Goal: Communication & Community: Answer question/provide support

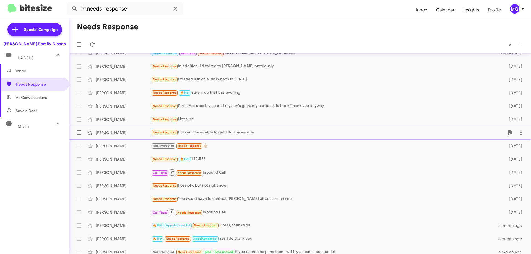
scroll to position [14, 0]
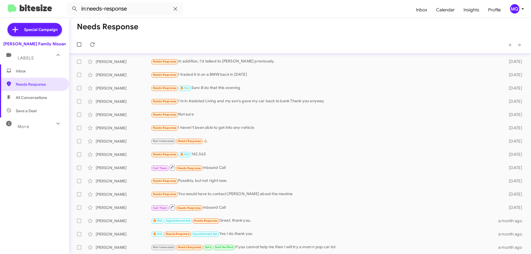
click at [37, 73] on span "Inbox" at bounding box center [39, 71] width 47 height 6
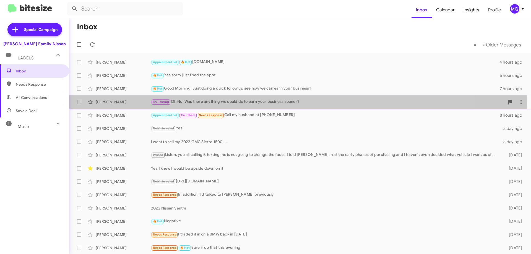
click at [220, 104] on div "Try Pausing Oh No! Was there anything we could do to earn your business sooner?" at bounding box center [328, 102] width 354 height 6
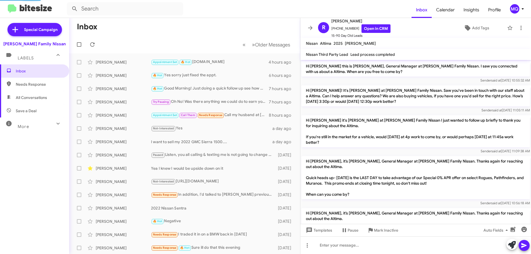
scroll to position [219, 0]
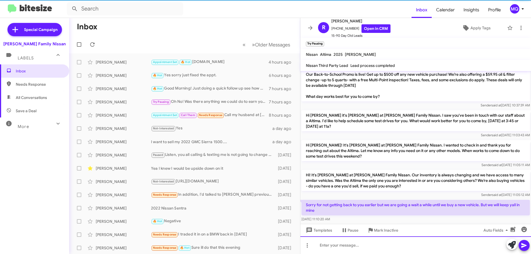
click at [370, 242] on div at bounding box center [416, 246] width 231 height 18
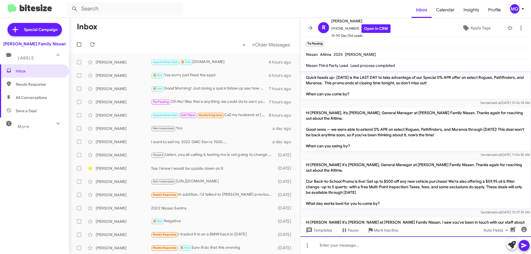
scroll to position [0, 0]
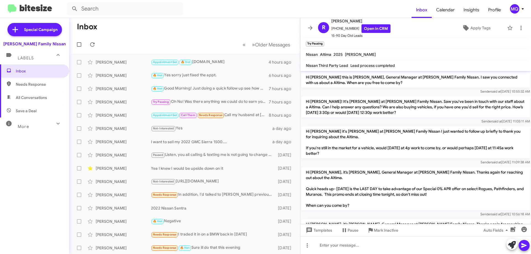
click at [26, 79] on span "Needs Response" at bounding box center [34, 84] width 69 height 13
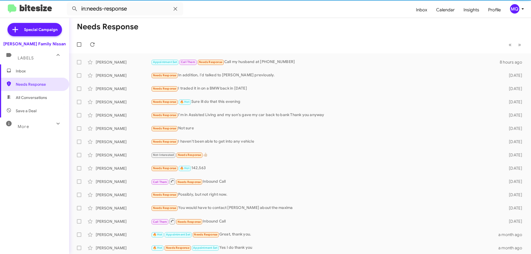
click at [29, 98] on span "All Conversations" at bounding box center [31, 98] width 31 height 6
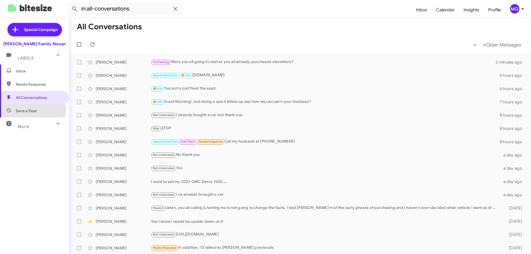
click at [28, 108] on span "Save a Deal" at bounding box center [26, 111] width 21 height 6
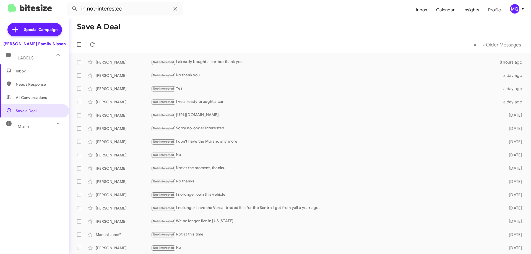
click at [25, 126] on span "More" at bounding box center [23, 126] width 11 height 5
click at [26, 144] on span "Important" at bounding box center [39, 142] width 47 height 6
type input "in:important"
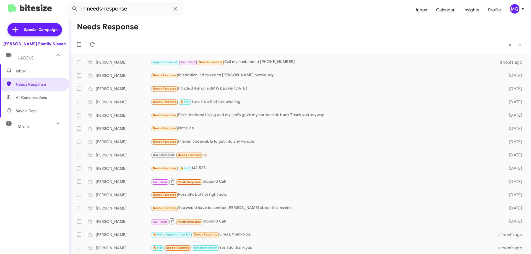
click at [40, 99] on span "All Conversations" at bounding box center [31, 98] width 31 height 6
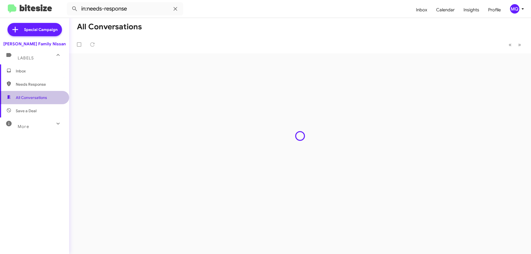
type input "in:all-conversations"
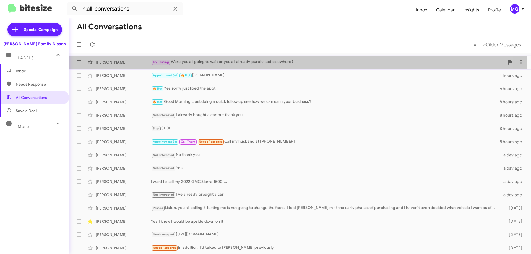
click at [239, 65] on div "Try Pausing Were you all going to wait or you all already purchased elsewhere?" at bounding box center [328, 62] width 354 height 6
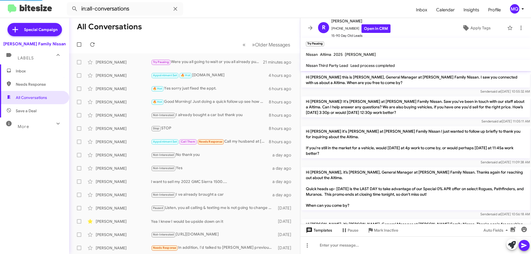
scroll to position [250, 0]
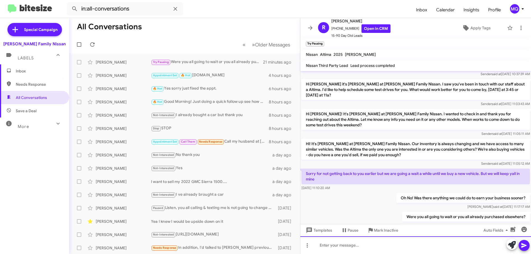
click at [357, 245] on div at bounding box center [416, 246] width 231 height 18
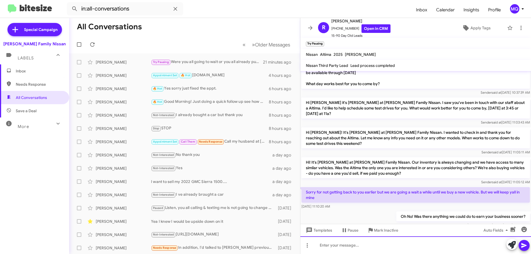
scroll to position [270, 0]
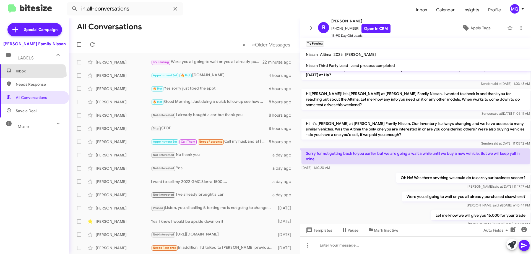
click at [25, 76] on span "Inbox" at bounding box center [34, 70] width 69 height 13
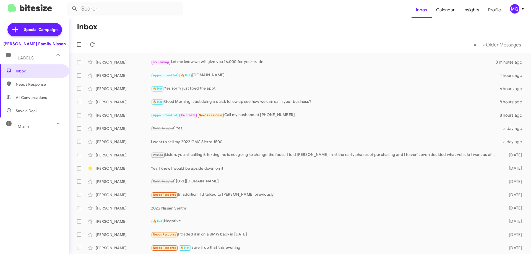
click at [30, 94] on span "All Conversations" at bounding box center [34, 97] width 69 height 13
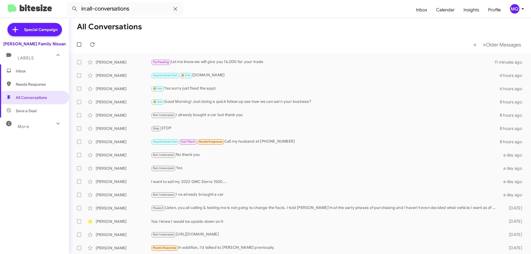
click at [27, 87] on span "Needs Response" at bounding box center [39, 85] width 47 height 6
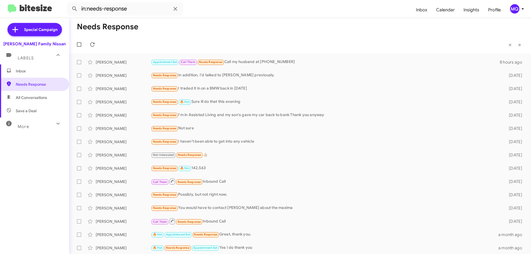
click at [29, 112] on span "Save a Deal" at bounding box center [26, 111] width 21 height 6
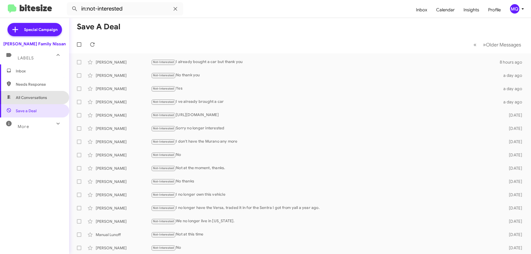
click at [35, 97] on span "All Conversations" at bounding box center [31, 98] width 31 height 6
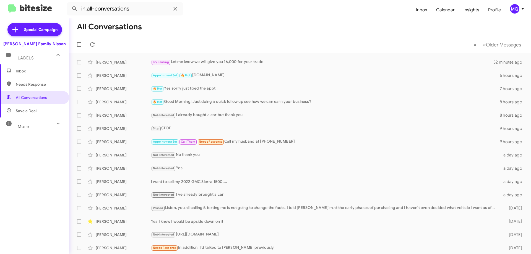
click at [31, 87] on span "Needs Response" at bounding box center [39, 85] width 47 height 6
type input "in:needs-response"
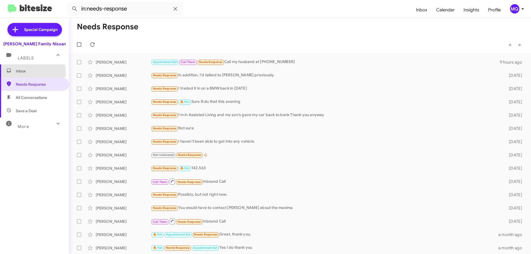
click at [28, 73] on span "Inbox" at bounding box center [39, 71] width 47 height 6
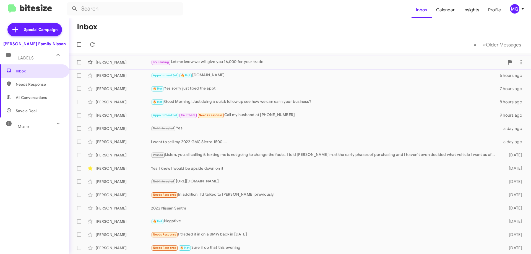
click at [214, 59] on div "Try Pausing Let me know we will give you 16,000 for your trade" at bounding box center [328, 62] width 354 height 6
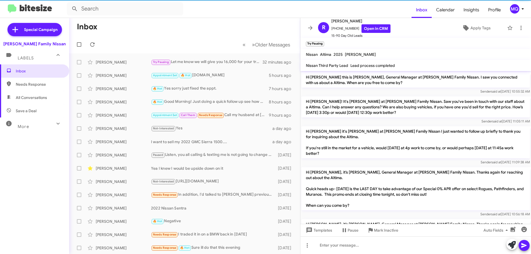
scroll to position [259, 0]
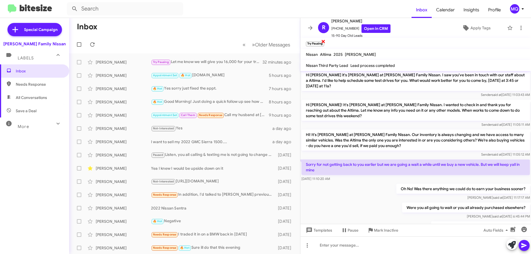
click at [325, 41] on span "×" at bounding box center [323, 41] width 4 height 7
click at [325, 41] on mat-toolbar "Try Pausing ×" at bounding box center [416, 43] width 231 height 11
